Goal: Check status: Check status

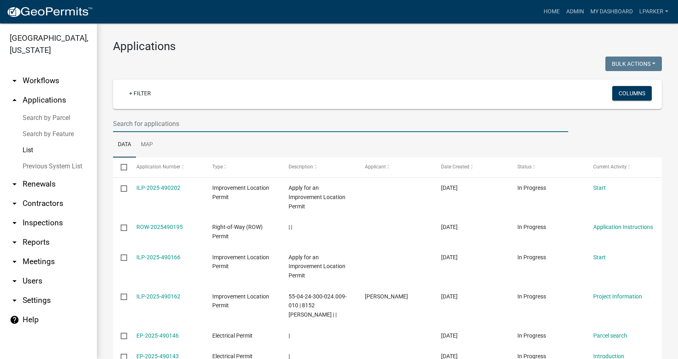
click at [156, 122] on input "text" at bounding box center [340, 123] width 455 height 17
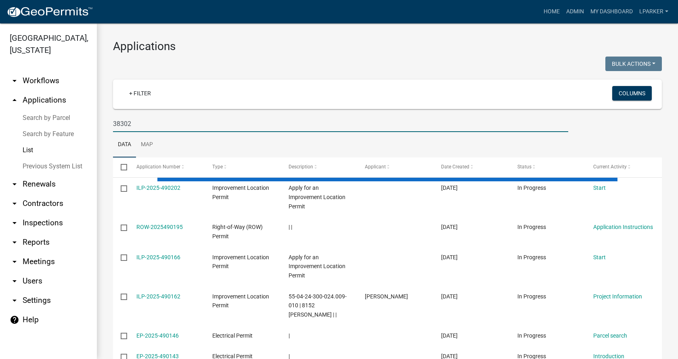
type input "38302"
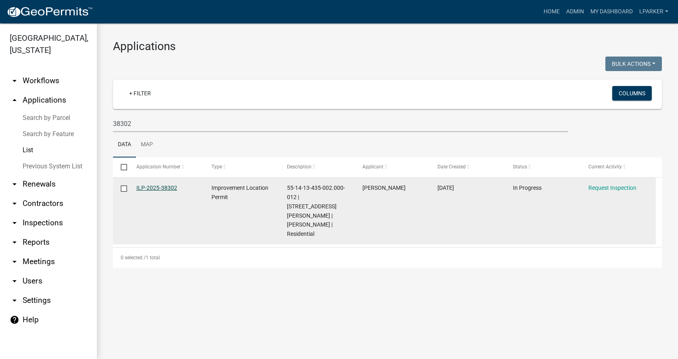
click at [154, 186] on link "ILP-2025-38302" at bounding box center [156, 187] width 41 height 6
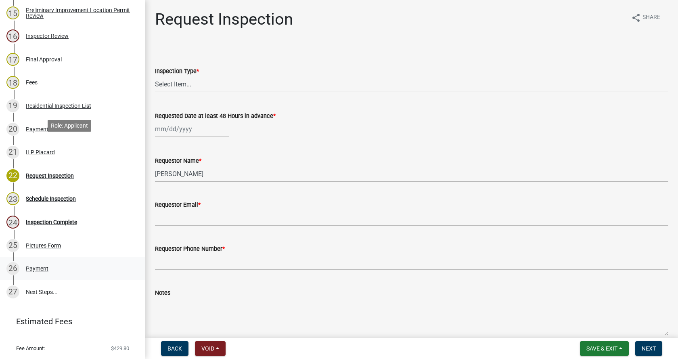
scroll to position [484, 0]
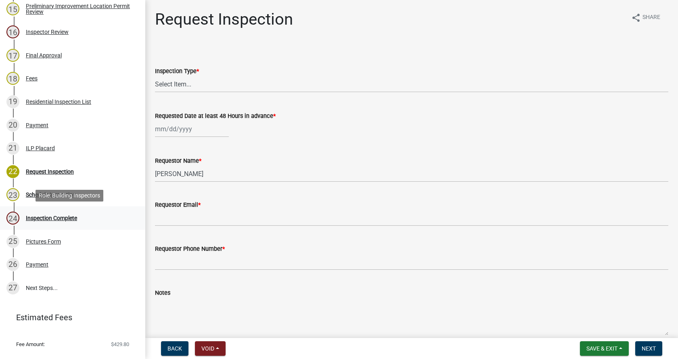
click at [29, 215] on div "Inspection Complete" at bounding box center [51, 218] width 51 height 6
click at [35, 215] on div "Inspection Complete" at bounding box center [51, 218] width 51 height 6
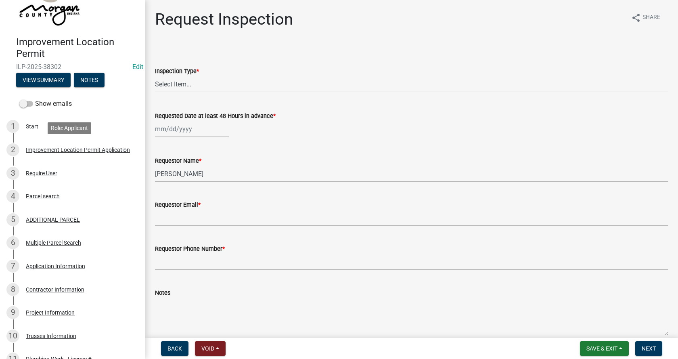
scroll to position [40, 0]
click at [35, 80] on button "View Summary" at bounding box center [43, 80] width 54 height 15
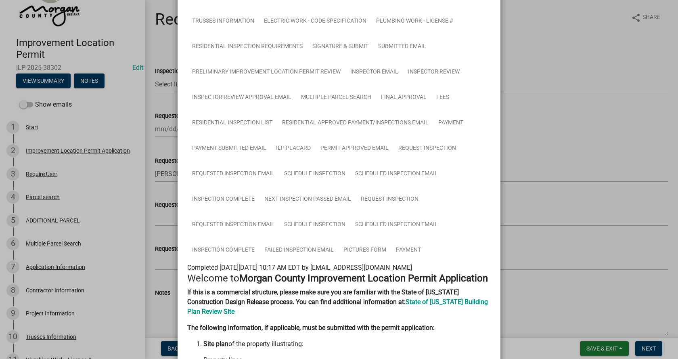
scroll to position [121, 0]
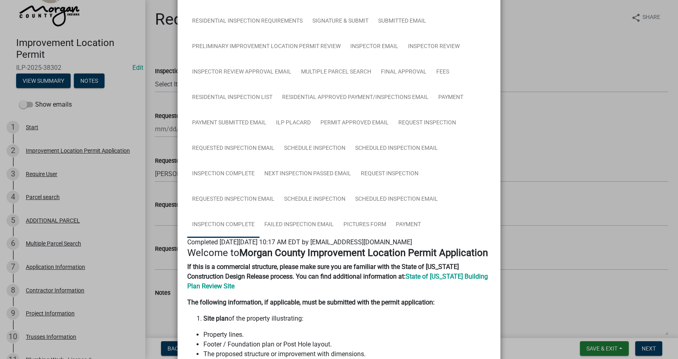
click at [211, 220] on link "Inspection Complete" at bounding box center [223, 225] width 72 height 26
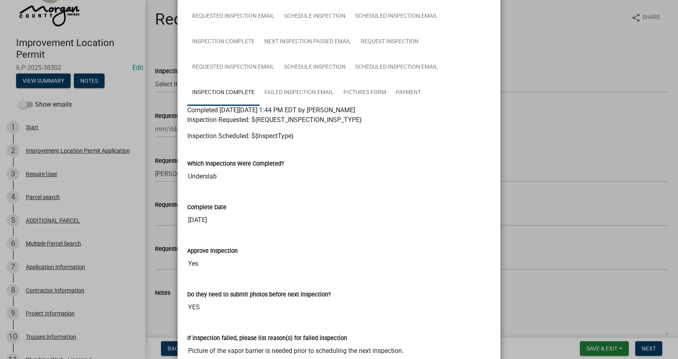
scroll to position [178, 0]
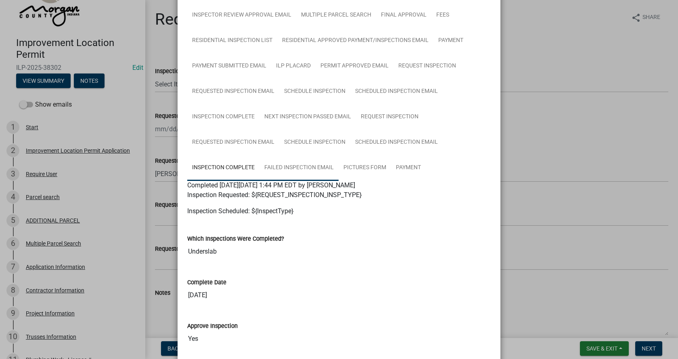
click at [300, 166] on link "Failed Inspection Email" at bounding box center [298, 168] width 79 height 26
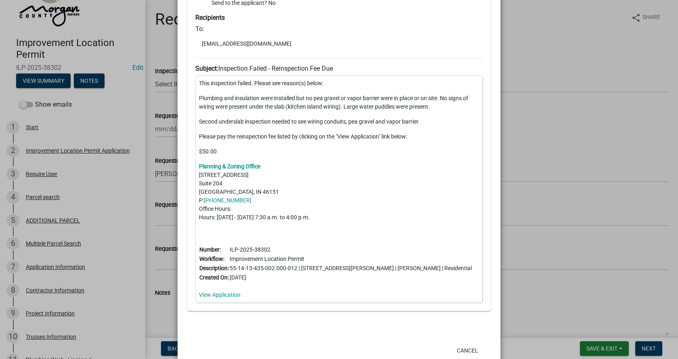
scroll to position [452, 0]
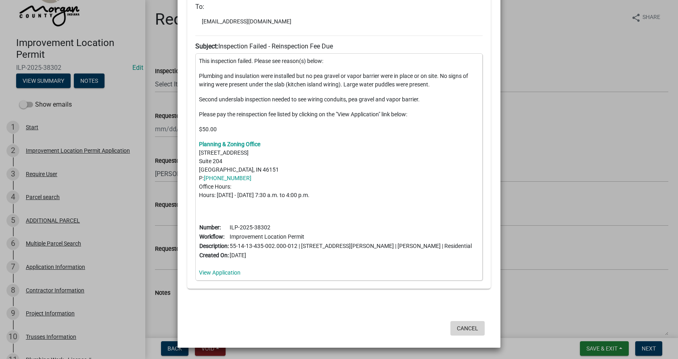
click at [462, 326] on button "Cancel" at bounding box center [467, 328] width 34 height 15
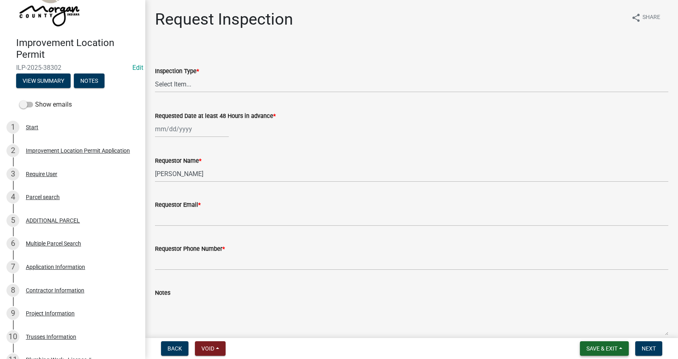
click at [618, 345] on button "Save & Exit" at bounding box center [604, 348] width 49 height 15
click at [581, 325] on button "Save & Exit" at bounding box center [596, 326] width 65 height 19
